Goal: Complete application form

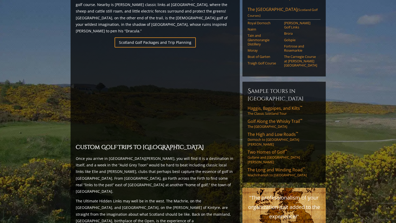
scroll to position [356, 0]
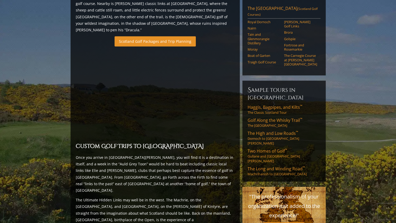
click at [178, 36] on link "Scotland Golf Packages and Trip Planning" at bounding box center [155, 41] width 81 height 10
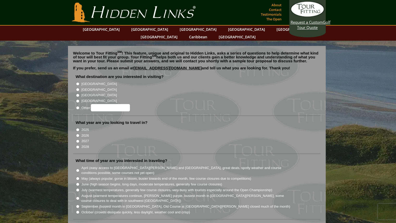
click at [88, 87] on label "[GEOGRAPHIC_DATA]" at bounding box center [99, 89] width 35 height 5
click at [79, 88] on input "[GEOGRAPHIC_DATA]" at bounding box center [77, 89] width 3 height 3
radio input "true"
click at [85, 133] on label "2026" at bounding box center [86, 135] width 8 height 5
click at [79, 134] on input "2026" at bounding box center [77, 135] width 3 height 3
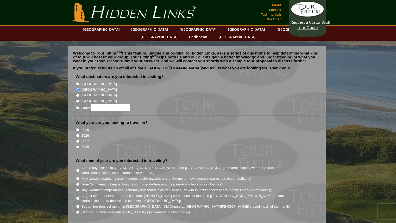
radio input "true"
click at [82, 138] on label "2027" at bounding box center [86, 140] width 8 height 5
click at [79, 139] on input "2027" at bounding box center [77, 140] width 3 height 3
radio input "true"
click at [86, 133] on label "2026" at bounding box center [86, 135] width 8 height 5
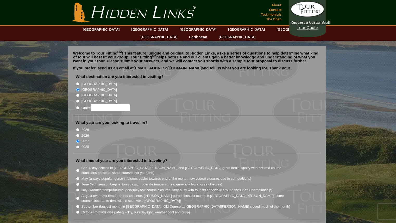
click at [79, 134] on input "2026" at bounding box center [77, 135] width 3 height 3
radio input "true"
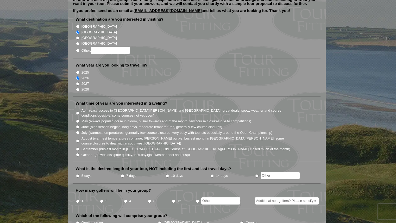
scroll to position [57, 0]
click at [78, 119] on input "May (always popular, gorse in bloom, busier towards end of the month, few cours…" at bounding box center [77, 120] width 3 height 3
radio input "true"
click at [78, 111] on input "April (easy access to St. Andrews and Ballybunion, great deals, spotty weather …" at bounding box center [77, 112] width 3 height 3
radio input "true"
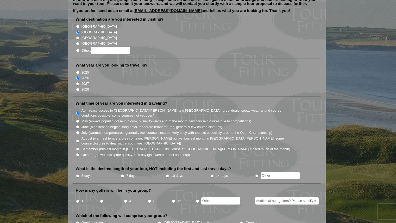
click at [78, 119] on input "May (always popular, gorse in bloom, busier towards end of the month, few cours…" at bounding box center [77, 120] width 3 height 3
radio input "true"
click at [75, 167] on li "What is the desired length of your tour, NOT including the first and last trave…" at bounding box center [196, 174] width 247 height 17
click at [77, 174] on input "5 days" at bounding box center [77, 175] width 3 height 3
radio input "true"
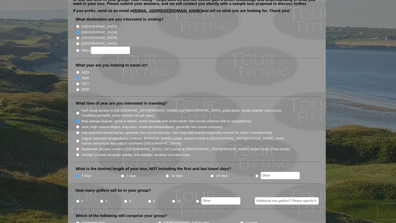
click at [125, 199] on input "4" at bounding box center [125, 200] width 3 height 3
radio input "true"
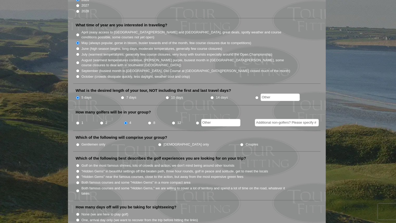
scroll to position [139, 0]
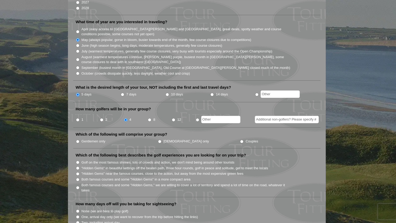
click at [93, 139] on label "Gentlemen only" at bounding box center [94, 141] width 24 height 5
click at [79, 140] on input "Gentlemen only" at bounding box center [77, 141] width 3 height 3
radio input "true"
click at [116, 160] on label "Golf on the most famous shrines, lots of crowds and action, we don't mind being…" at bounding box center [158, 162] width 153 height 5
click at [79, 160] on input "Golf on the most famous shrines, lots of crowds and action, we don't mind being…" at bounding box center [77, 161] width 3 height 3
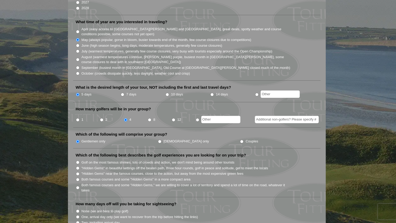
radio input "true"
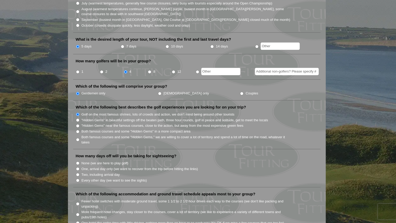
scroll to position [187, 0]
click at [103, 171] on label "Two, including arrival day" at bounding box center [101, 173] width 38 height 5
click at [79, 172] on input "Two, including arrival day" at bounding box center [77, 173] width 3 height 3
radio input "true"
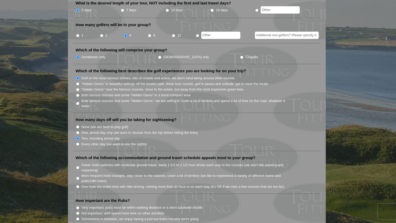
click at [116, 184] on label "One hotel the entire time with little driving, nothing more than an hour or so …" at bounding box center [183, 186] width 203 height 5
click at [79, 185] on input "One hotel the entire time with little driving, nothing more than an hour or so …" at bounding box center [77, 186] width 3 height 3
radio input "true"
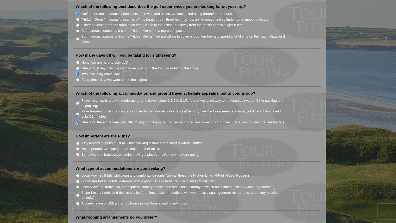
click at [110, 109] on label "More frequent hotel changes, stay closer to the courses, cover a lot of territo…" at bounding box center [186, 114] width 209 height 10
click at [79, 112] on input "More frequent hotel changes, stay closer to the courses, cover a lot of territo…" at bounding box center [77, 113] width 3 height 3
radio input "true"
click at [119, 98] on label "Fewer hotel switches with moderate ground travel, some 1 1/2 to 2 1/2 hour driv…" at bounding box center [186, 103] width 209 height 10
click at [79, 101] on input "Fewer hotel switches with moderate ground travel, some 1 1/2 to 2 1/2 hour driv…" at bounding box center [77, 102] width 3 height 3
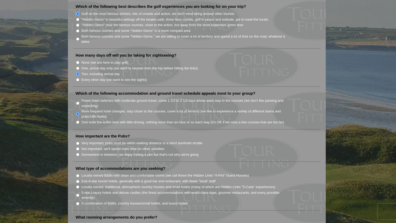
radio input "true"
click at [110, 146] on label "Not important, we'll spend more time on other activities" at bounding box center [123, 148] width 83 height 5
click at [79, 147] on input "Not important, we'll spend more time on other activities" at bounding box center [77, 148] width 3 height 3
radio input "true"
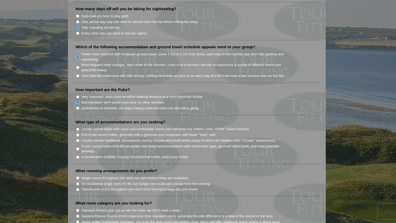
click at [112, 126] on label "Locally-owned B&Bs with clean and comfortable rooms (we call these the Hidden L…" at bounding box center [165, 128] width 167 height 5
click at [79, 127] on input "Locally-owned B&Bs with clean and comfortable rooms (we call these the Hidden L…" at bounding box center [77, 128] width 3 height 3
radio input "true"
click at [111, 132] on li "3-to-4-star tourist hotels, generally with a good bar and restaurant, with fewe…" at bounding box center [199, 135] width 246 height 6
click at [109, 132] on label "3-to-4-star tourist hotels, generally with a good bar and restaurant, with fewe…" at bounding box center [149, 134] width 134 height 5
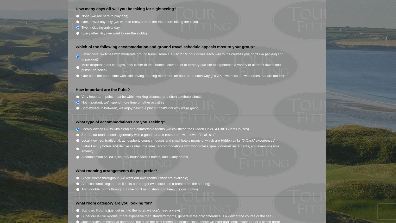
click at [79, 133] on input "3-to-4-star tourist hotels, generally with a good bar and restaurant, with fewe…" at bounding box center [77, 134] width 3 height 3
radio input "true"
click at [107, 138] on label "Locally-owned, traditional, atmospheric country houses and small hotels (many o…" at bounding box center [179, 140] width 194 height 5
click at [79, 139] on input "Locally-owned, traditional, atmospheric country houses and small hotels (many o…" at bounding box center [77, 140] width 3 height 3
radio input "true"
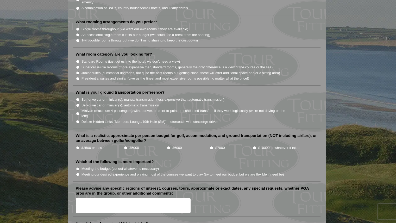
scroll to position [482, 0]
click at [77, 146] on input "$3500 or less" at bounding box center [77, 147] width 3 height 3
radio input "true"
click at [76, 146] on input "$3500 or less" at bounding box center [77, 147] width 3 height 3
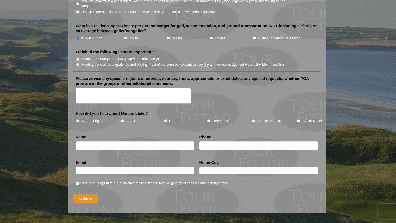
click at [90, 194] on input "Submit" at bounding box center [85, 198] width 25 height 9
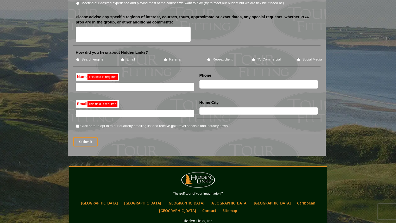
scroll to position [663, 0]
